Goal: Task Accomplishment & Management: Use online tool/utility

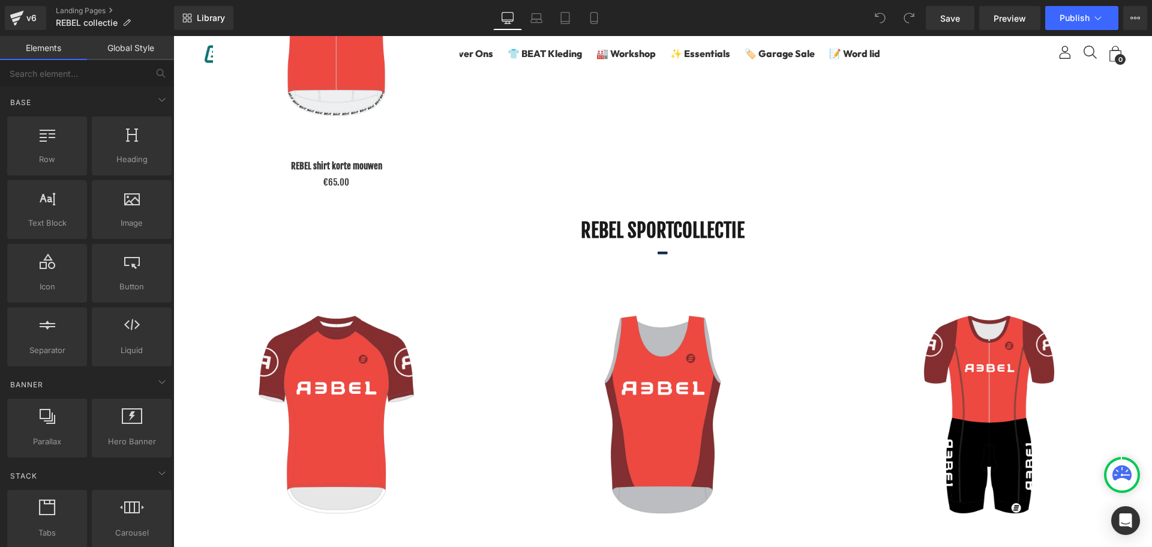
scroll to position [1380, 0]
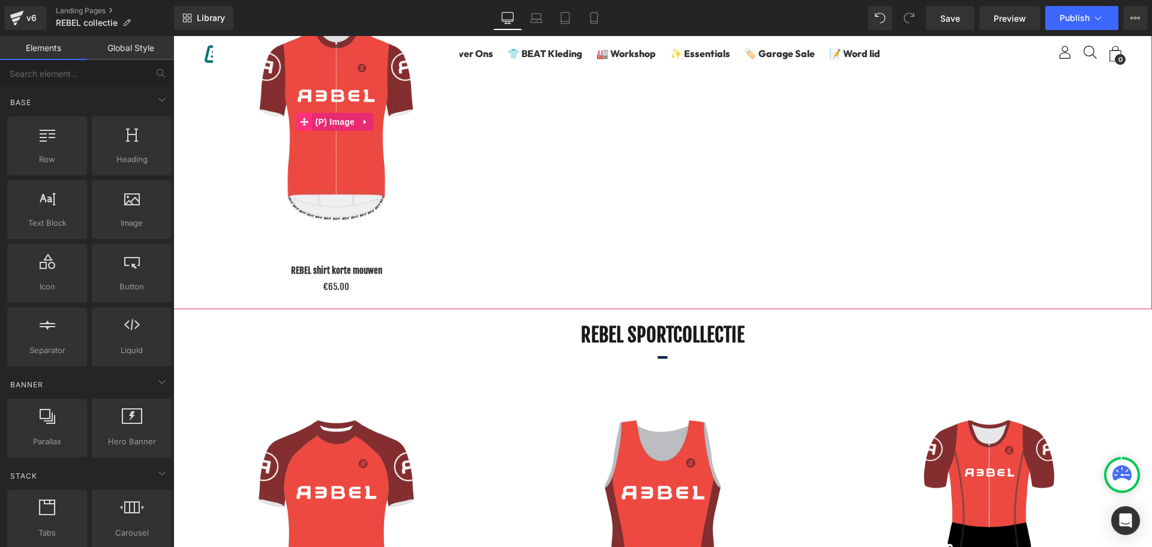
click at [302, 118] on icon at bounding box center [304, 122] width 8 height 8
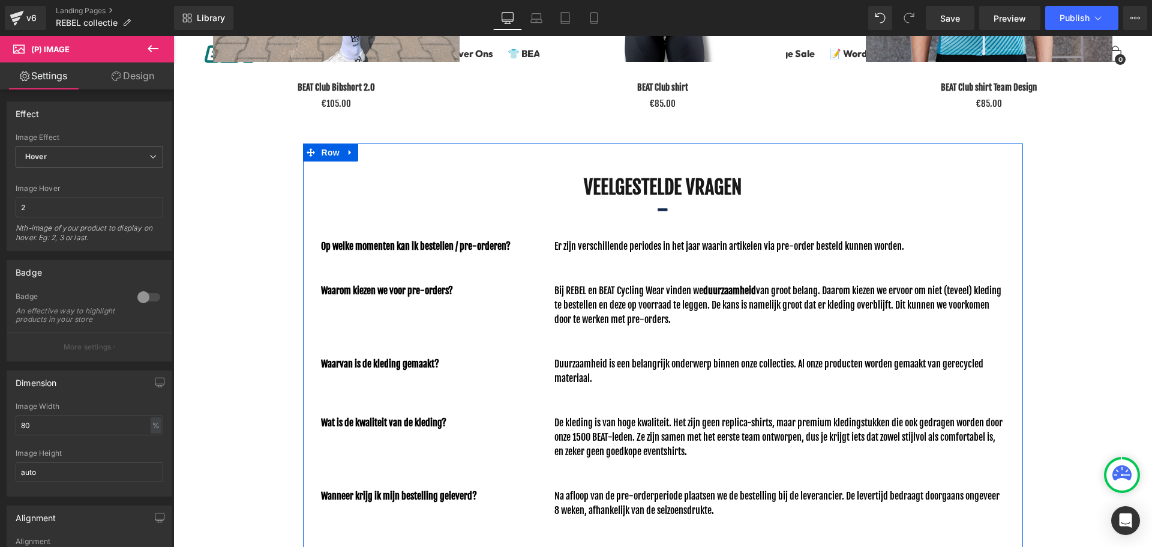
scroll to position [2760, 0]
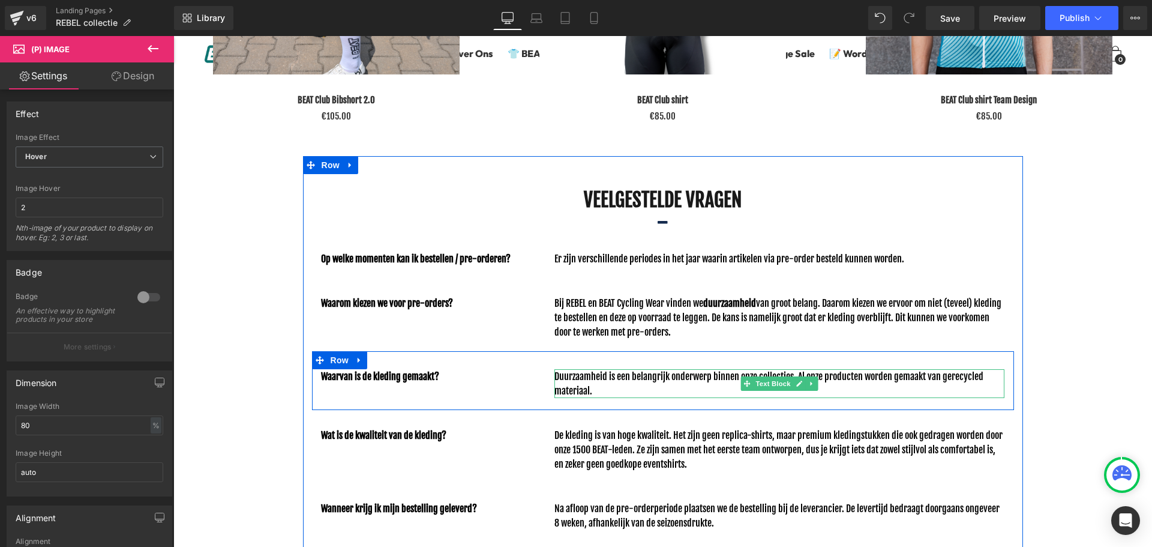
click at [589, 369] on p "Duurzaamheid is een belangrijk onderwerp binnen onze collecties. Al onze produc…" at bounding box center [779, 383] width 450 height 29
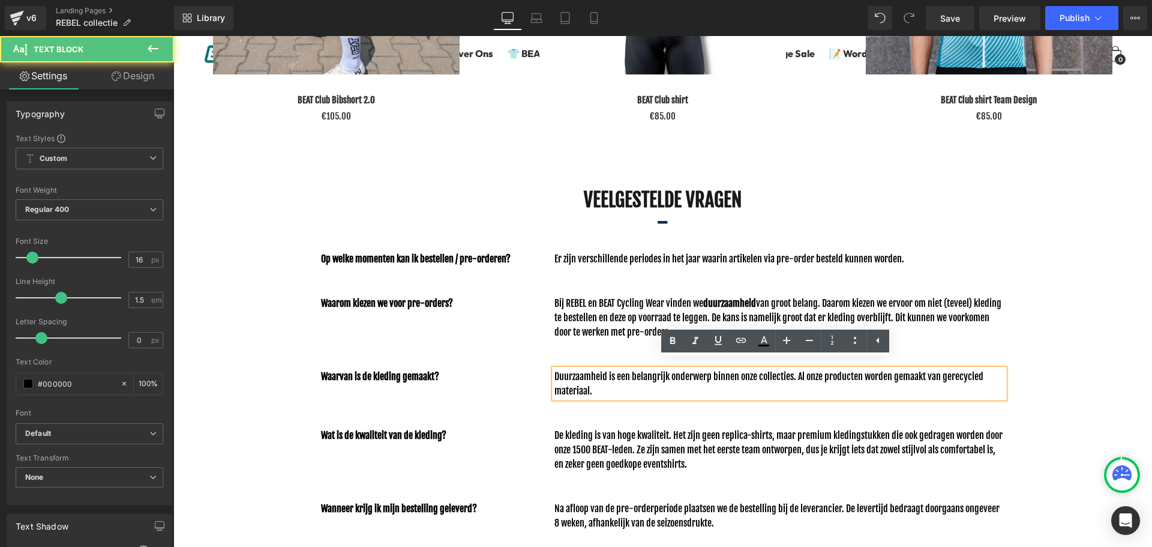
drag, startPoint x: 580, startPoint y: 376, endPoint x: 493, endPoint y: 374, distance: 87.6
click at [580, 376] on p "Duurzaamheid is een belangrijk onderwerp binnen onze collecties. Al onze produc…" at bounding box center [779, 383] width 450 height 29
click at [419, 369] on span "Text Block" at bounding box center [423, 376] width 40 height 14
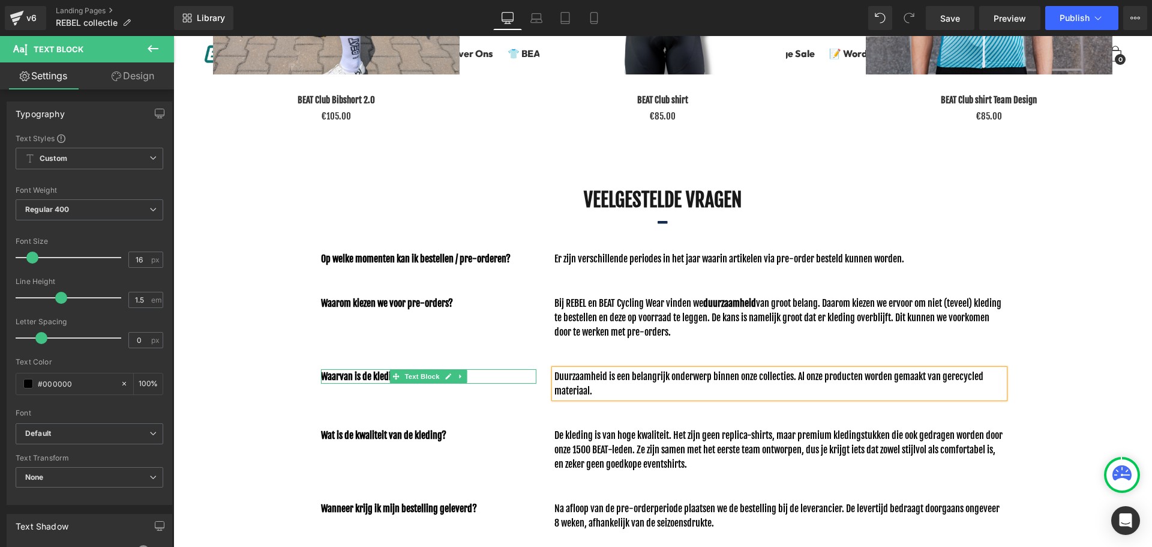
click at [364, 370] on b "Waarvan is de kleding gemaakt?" at bounding box center [380, 376] width 118 height 12
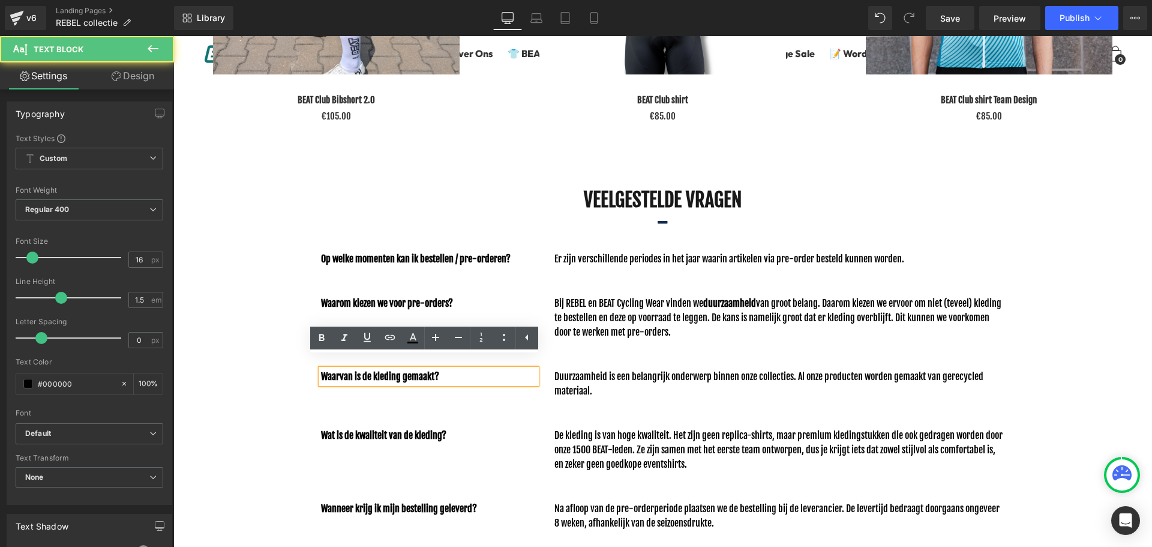
click at [351, 370] on b "Waarvan is de kleding gemaakt?" at bounding box center [380, 376] width 118 height 12
click at [489, 395] on div "Waarvan is de kleding gemaakt? Text Block Duurzaamheid is een belangrijk onderw…" at bounding box center [663, 380] width 702 height 59
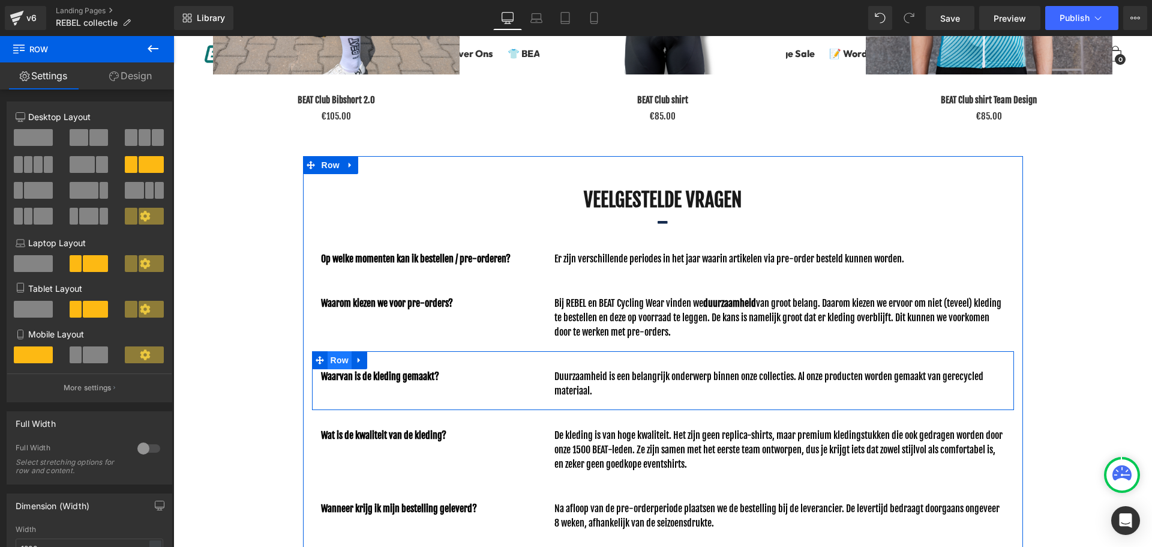
click at [337, 351] on span "Row" at bounding box center [340, 360] width 24 height 18
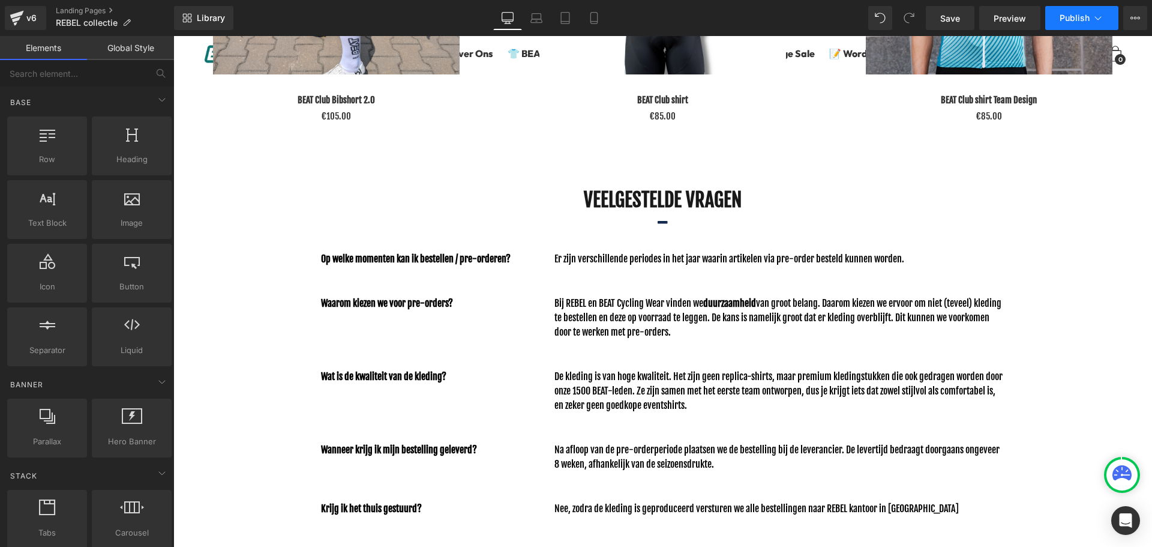
click at [1085, 17] on span "Publish" at bounding box center [1075, 18] width 30 height 10
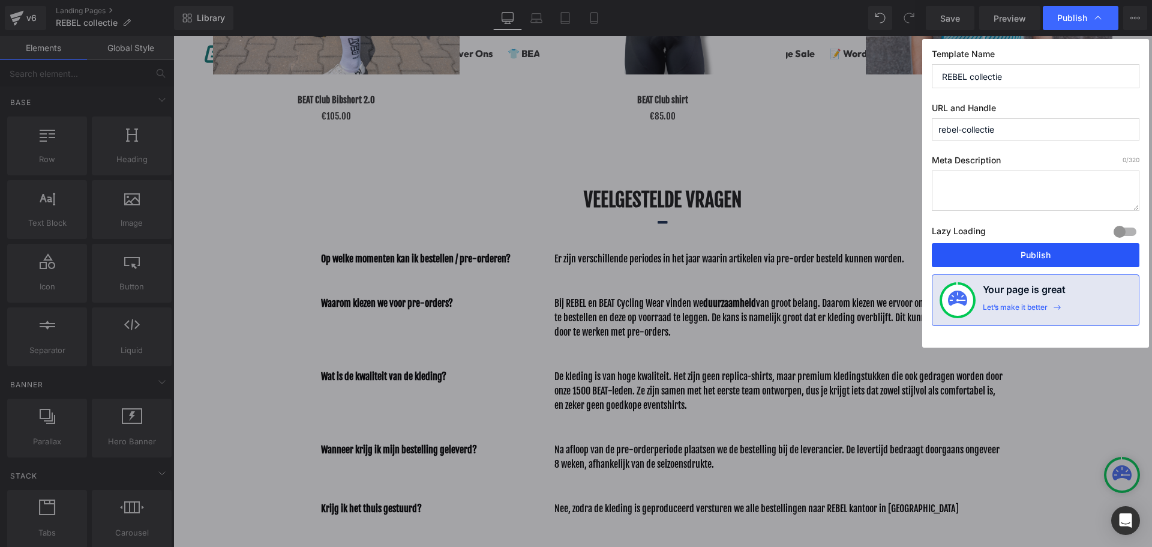
drag, startPoint x: 1027, startPoint y: 249, endPoint x: 830, endPoint y: 194, distance: 203.8
click at [1027, 249] on button "Publish" at bounding box center [1036, 255] width 208 height 24
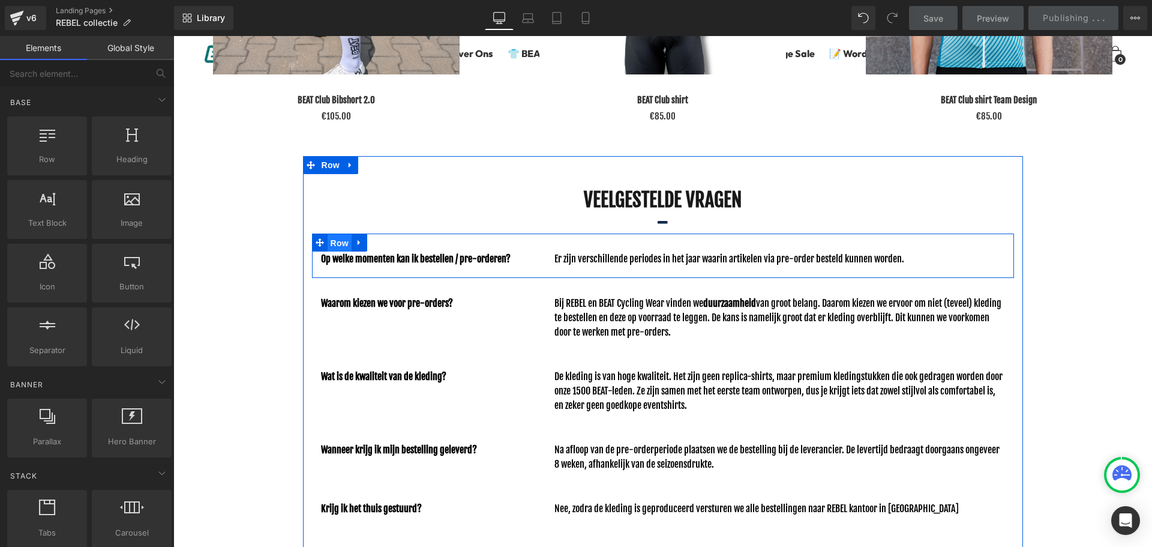
click at [335, 234] on span "Row" at bounding box center [340, 243] width 24 height 18
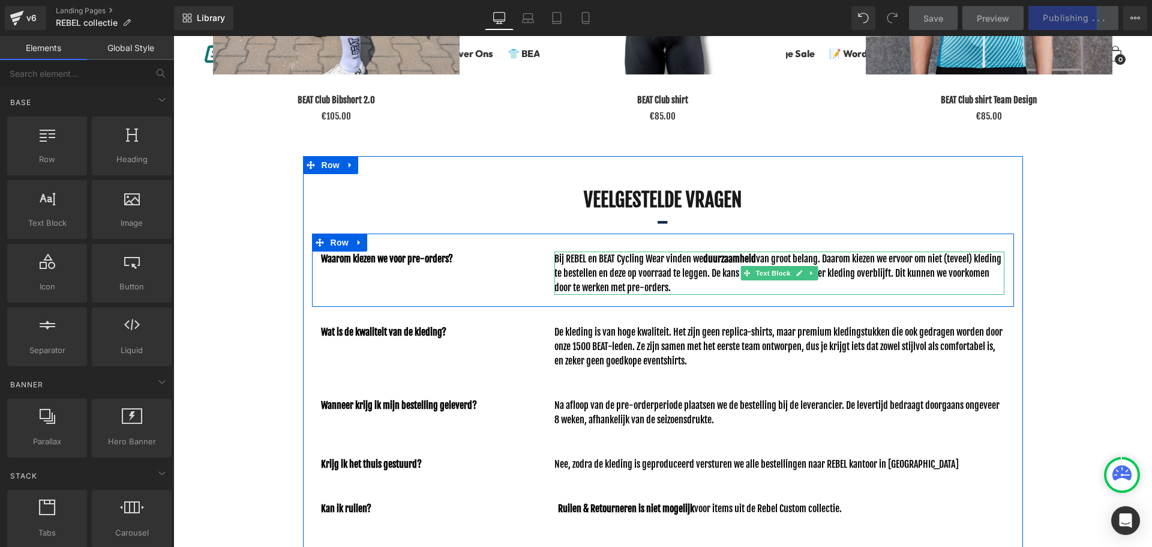
click at [850, 257] on p "Bij REBEL en BEAT Cycling Wear vinden we duurzaamheid van groot belang. Daarom …" at bounding box center [779, 272] width 450 height 43
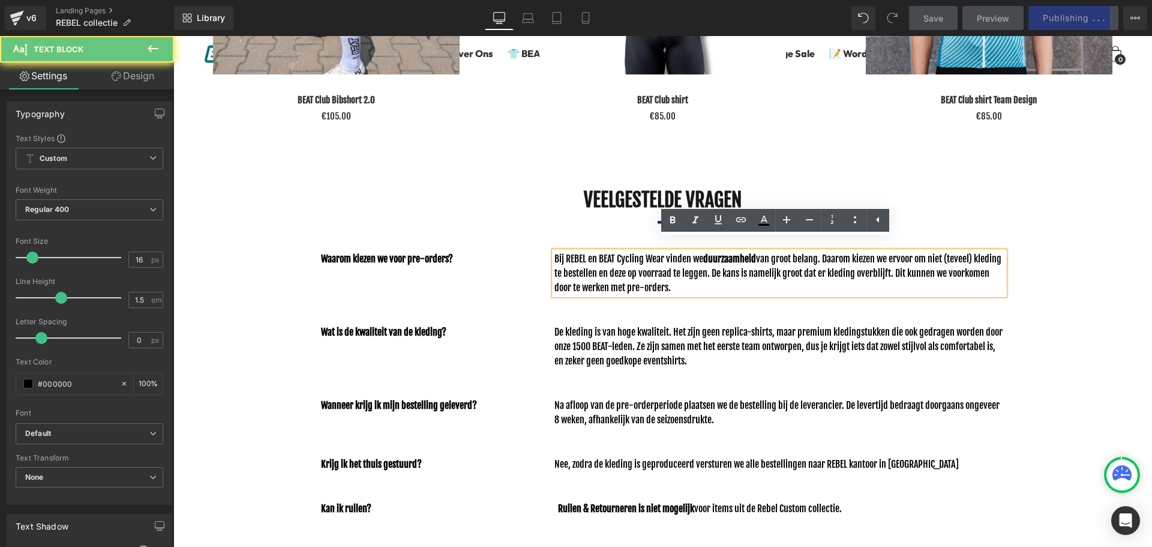
click at [730, 253] on strong "duurzaamheid" at bounding box center [729, 259] width 53 height 12
click at [729, 253] on strong "duurzaamheid" at bounding box center [729, 259] width 53 height 12
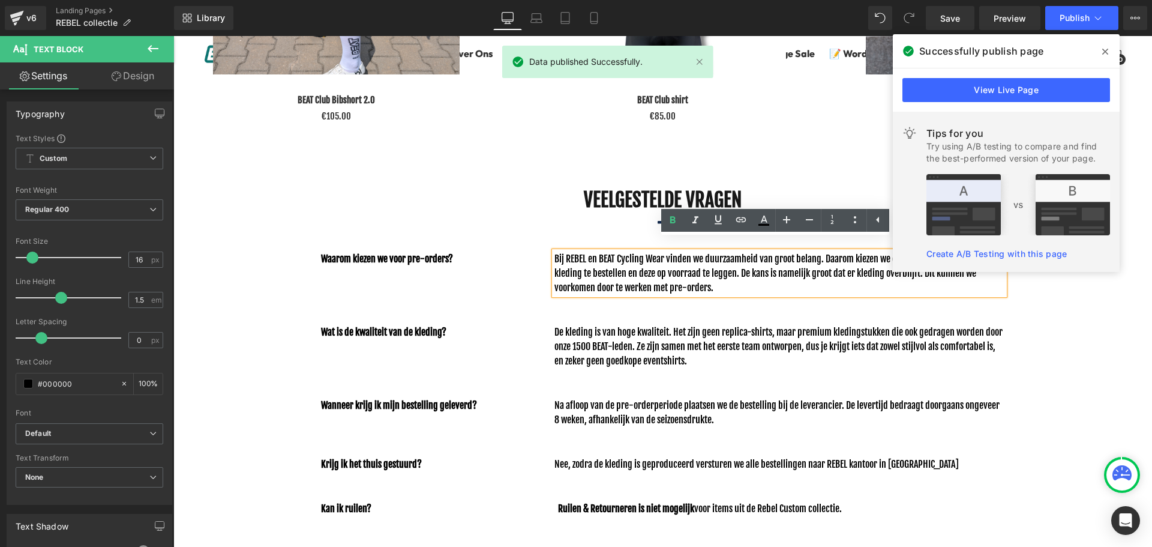
drag, startPoint x: 772, startPoint y: 243, endPoint x: 771, endPoint y: 256, distance: 13.2
click at [771, 251] on p "Bij REBEL en BEAT Cycling Wear vinden we duurzaamheid van groot belang. Daarom …" at bounding box center [779, 272] width 450 height 43
click at [772, 265] on p "Bij REBEL en BEAT Cycling Wear vinden we duurzaamheid van groot belang. Daarom …" at bounding box center [779, 272] width 450 height 43
click at [1108, 52] on span at bounding box center [1105, 51] width 19 height 19
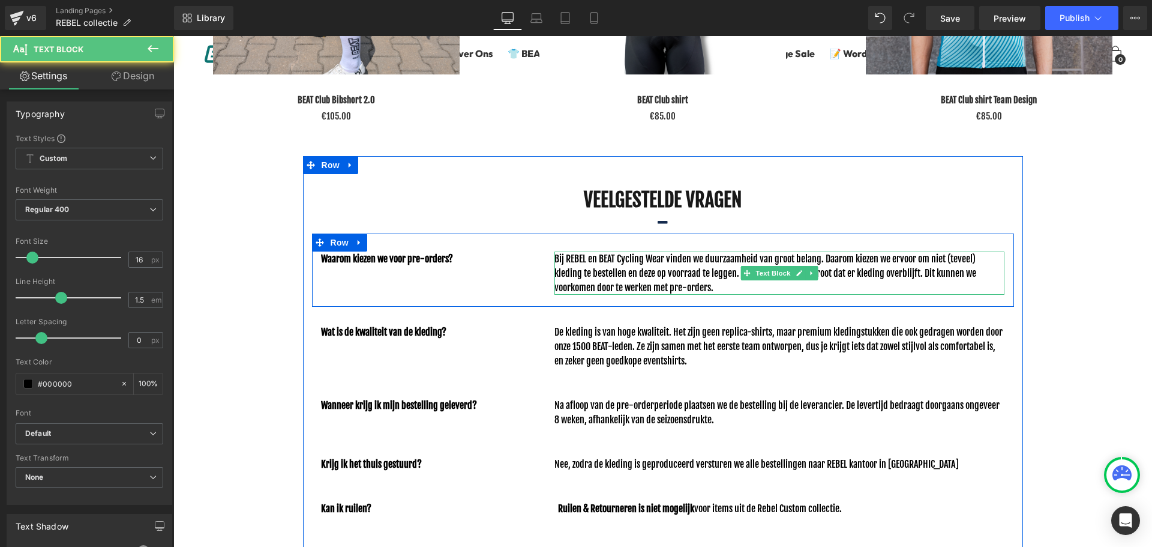
click at [727, 277] on p "Bij REBEL en BEAT Cycling Wear vinden we duurzaamheid van groot belang. Daarom …" at bounding box center [779, 272] width 450 height 43
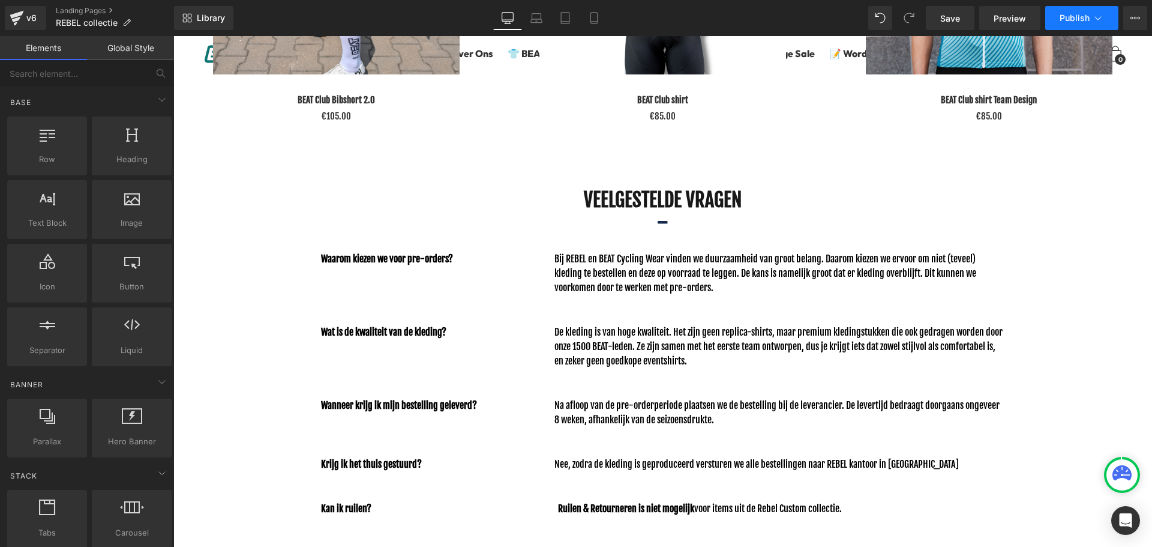
click at [1072, 13] on span "Publish" at bounding box center [1075, 18] width 30 height 10
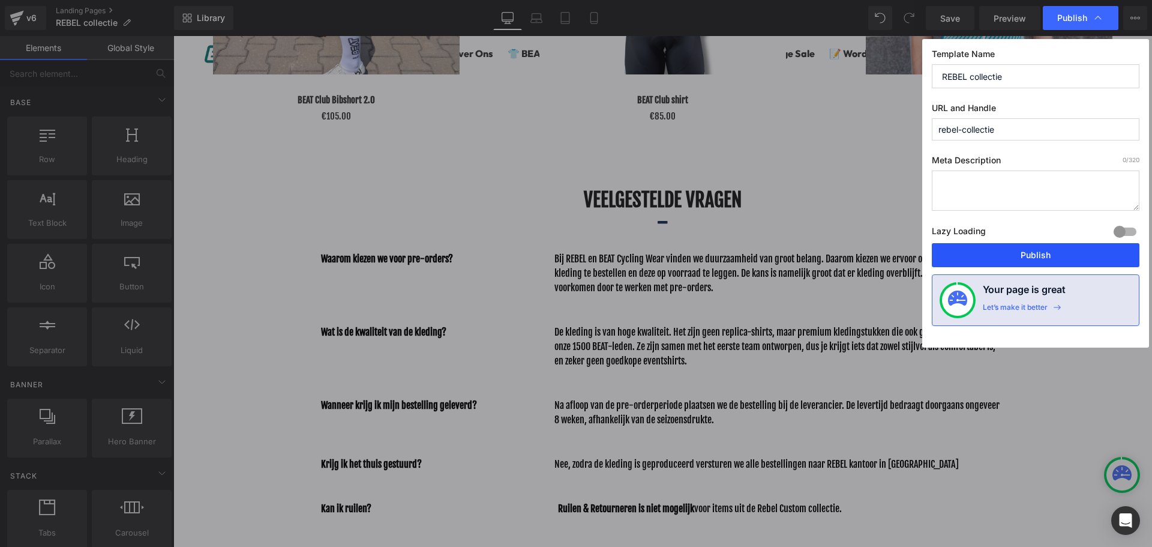
click at [998, 250] on button "Publish" at bounding box center [1036, 255] width 208 height 24
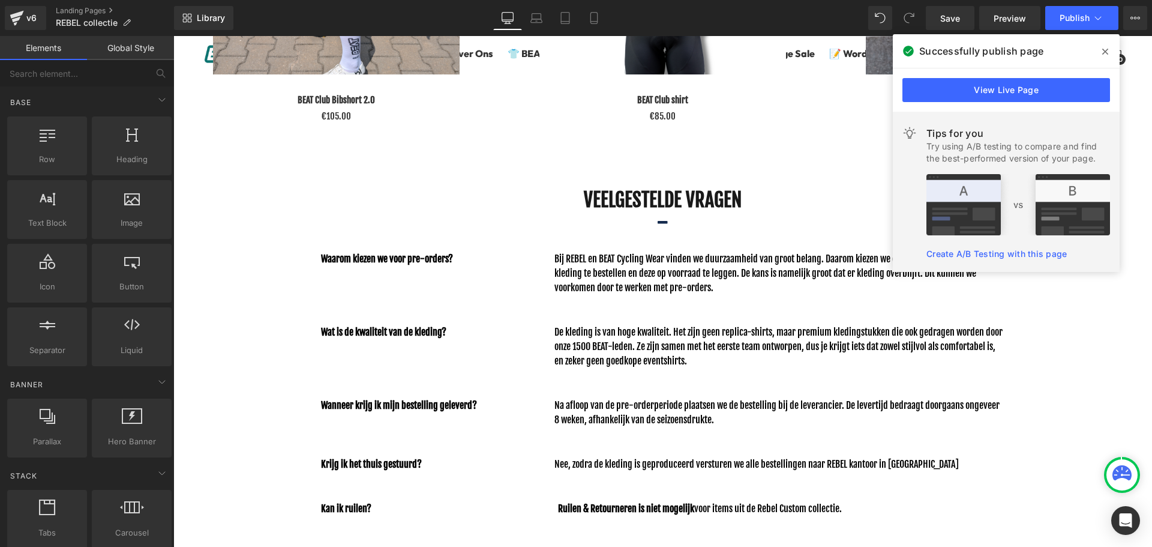
click at [1108, 48] on icon at bounding box center [1105, 52] width 6 height 10
